Goal: Task Accomplishment & Management: Manage account settings

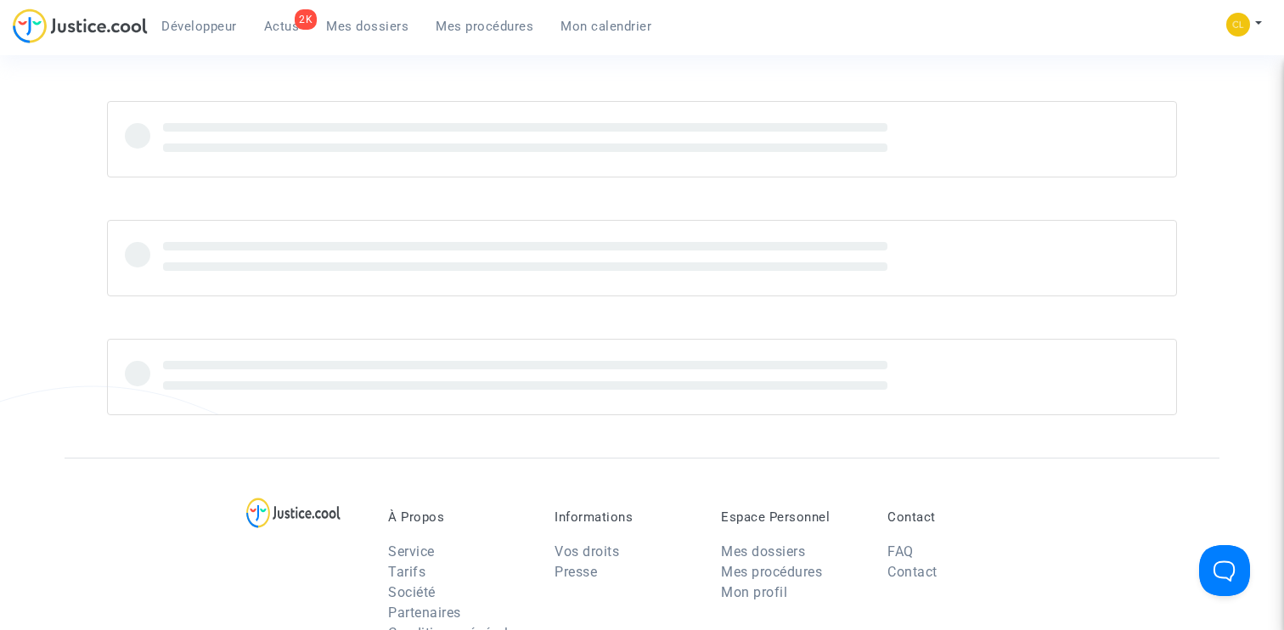
scroll to position [37, 0]
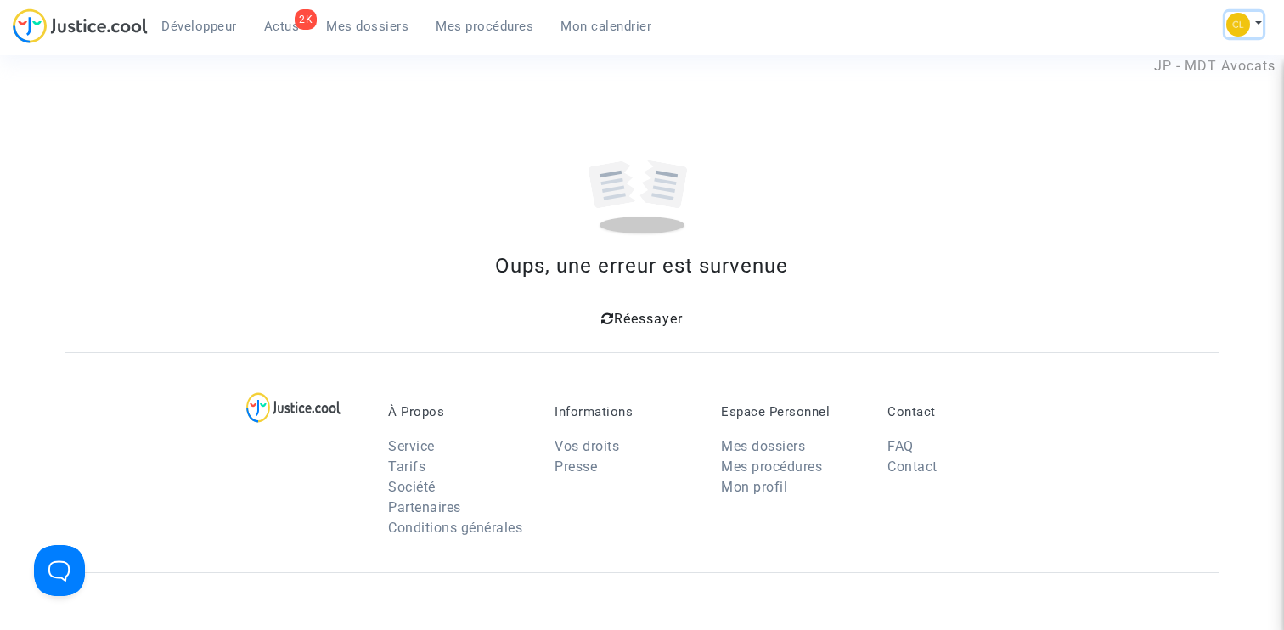
click at [1247, 29] on img at bounding box center [1238, 25] width 24 height 24
click at [1185, 89] on link "Changer de compte" at bounding box center [1176, 87] width 172 height 27
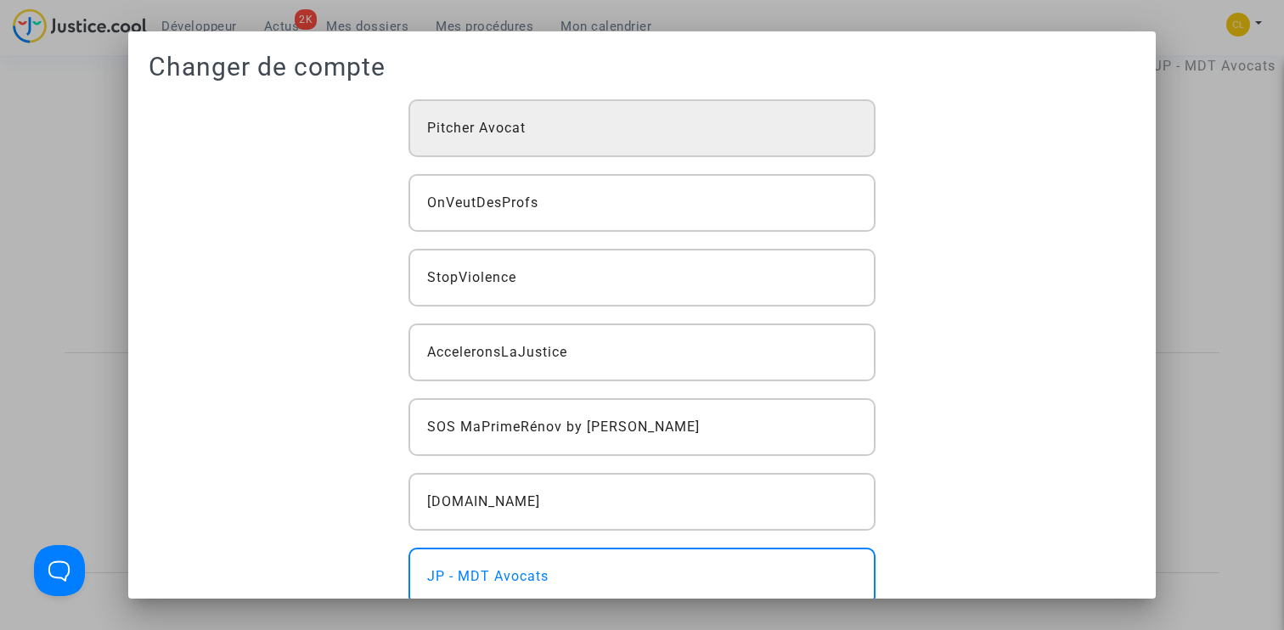
click at [580, 127] on div "Pitcher Avocat" at bounding box center [642, 128] width 468 height 58
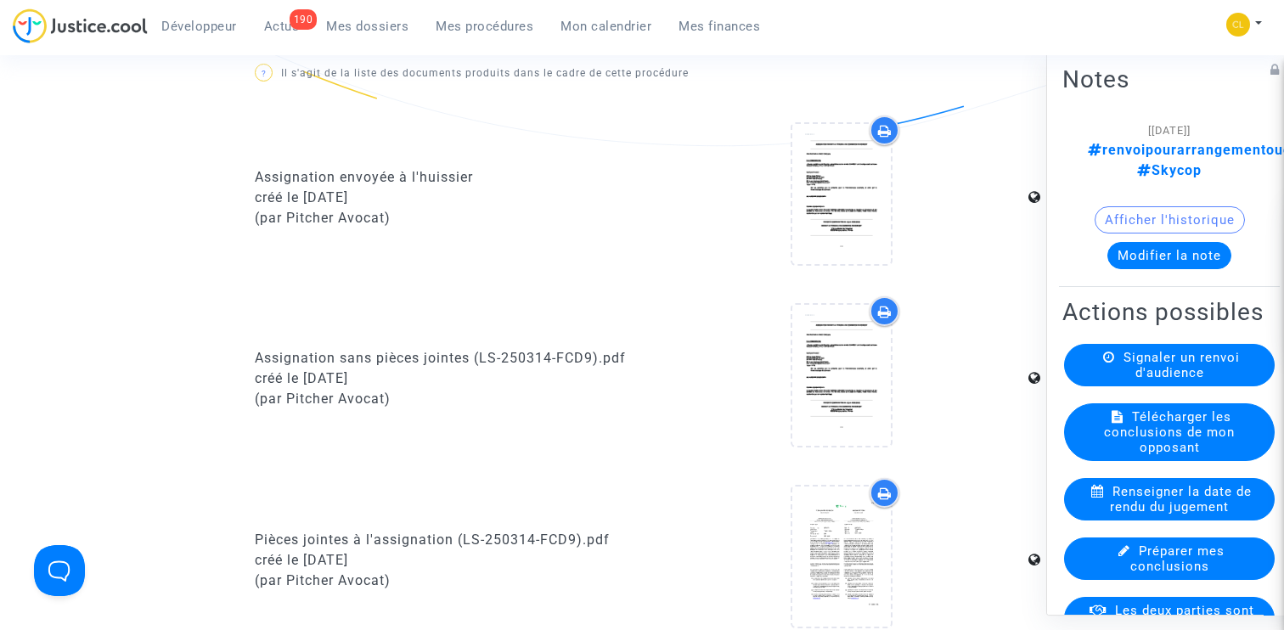
scroll to position [1233, 0]
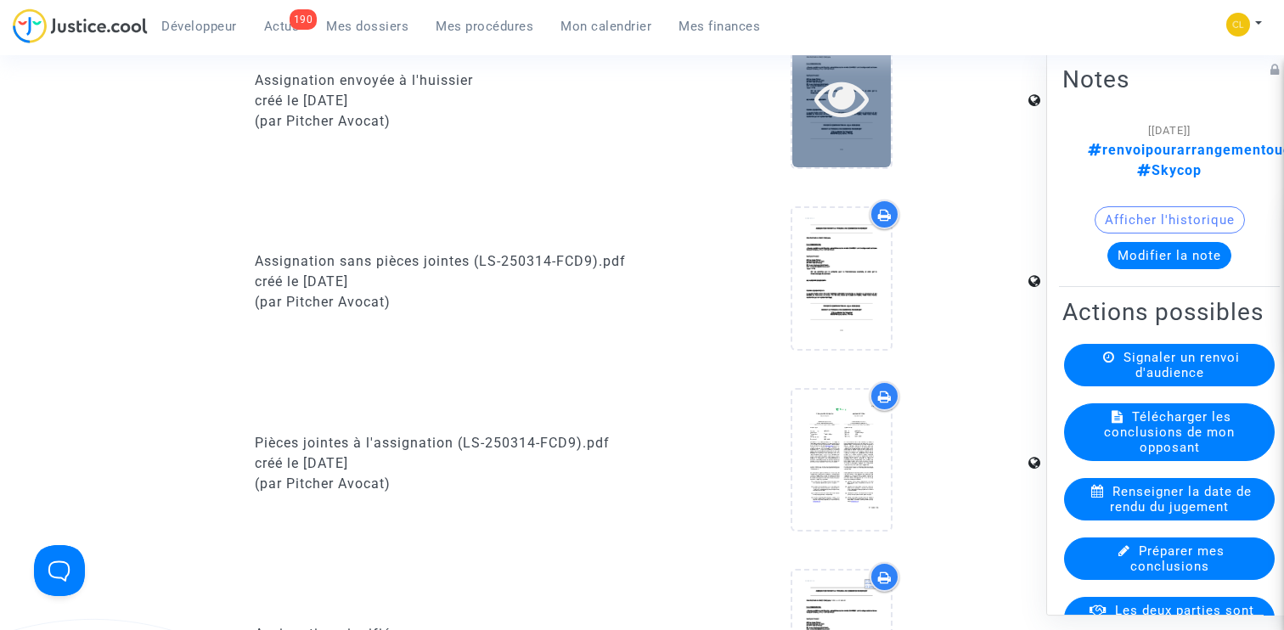
click at [848, 113] on icon at bounding box center [841, 97] width 55 height 54
